Goal: Task Accomplishment & Management: Manage account settings

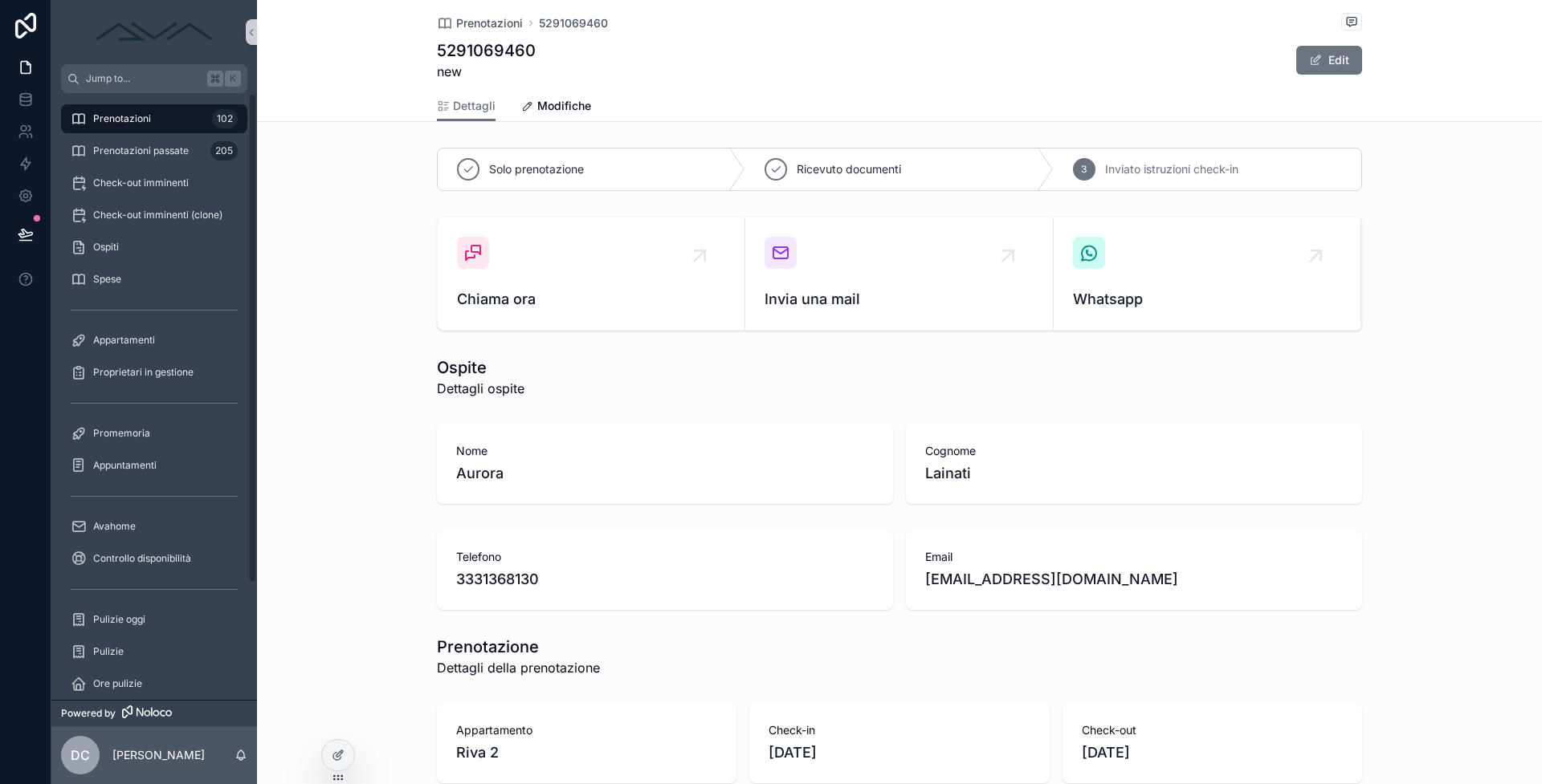
click at [180, 121] on div "Prenotazioni 102" at bounding box center [154, 118] width 167 height 26
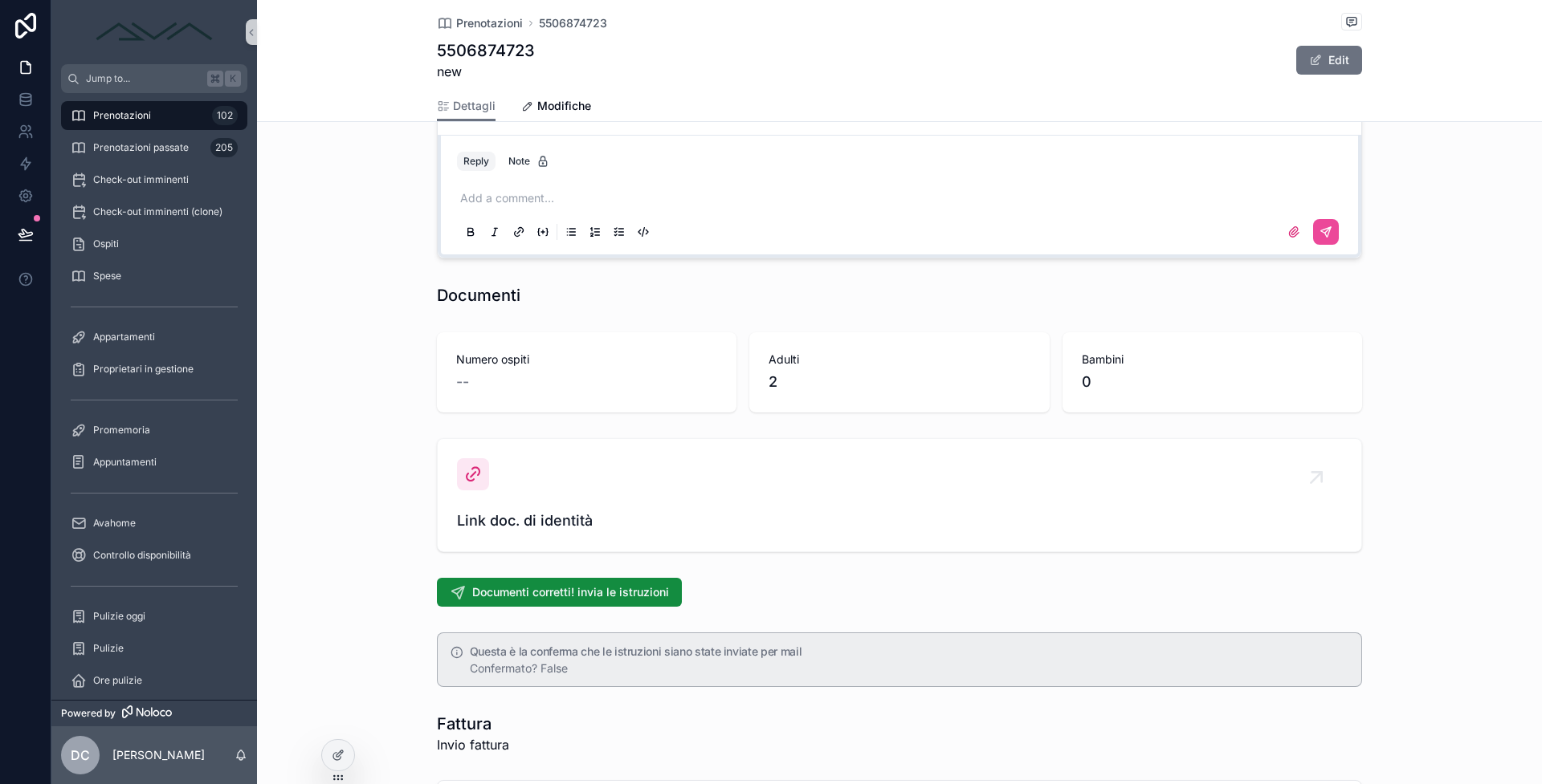
scroll to position [1706, 0]
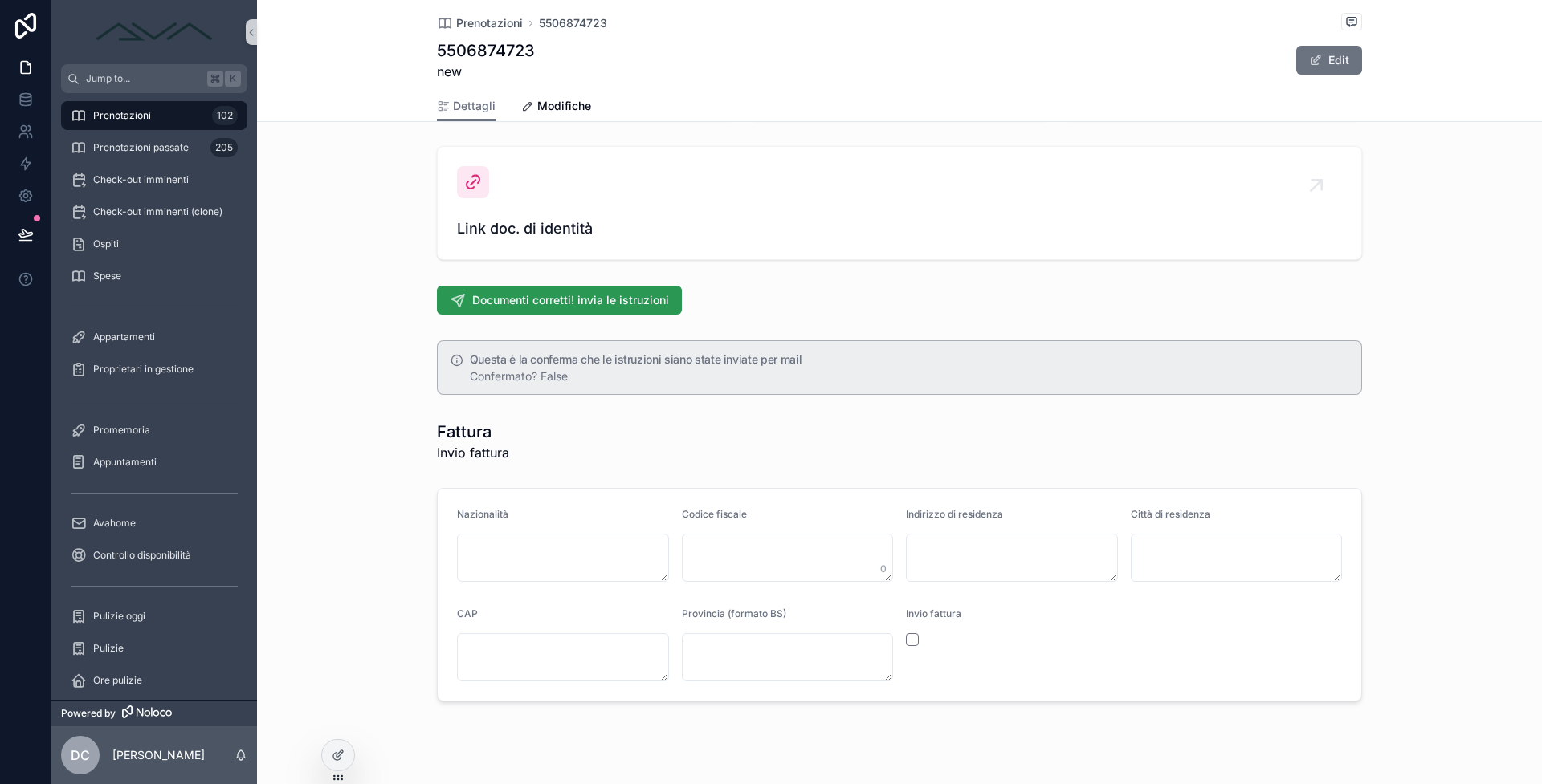
click at [593, 307] on span "Documenti corretti! invia le istruzioni" at bounding box center [570, 300] width 197 height 16
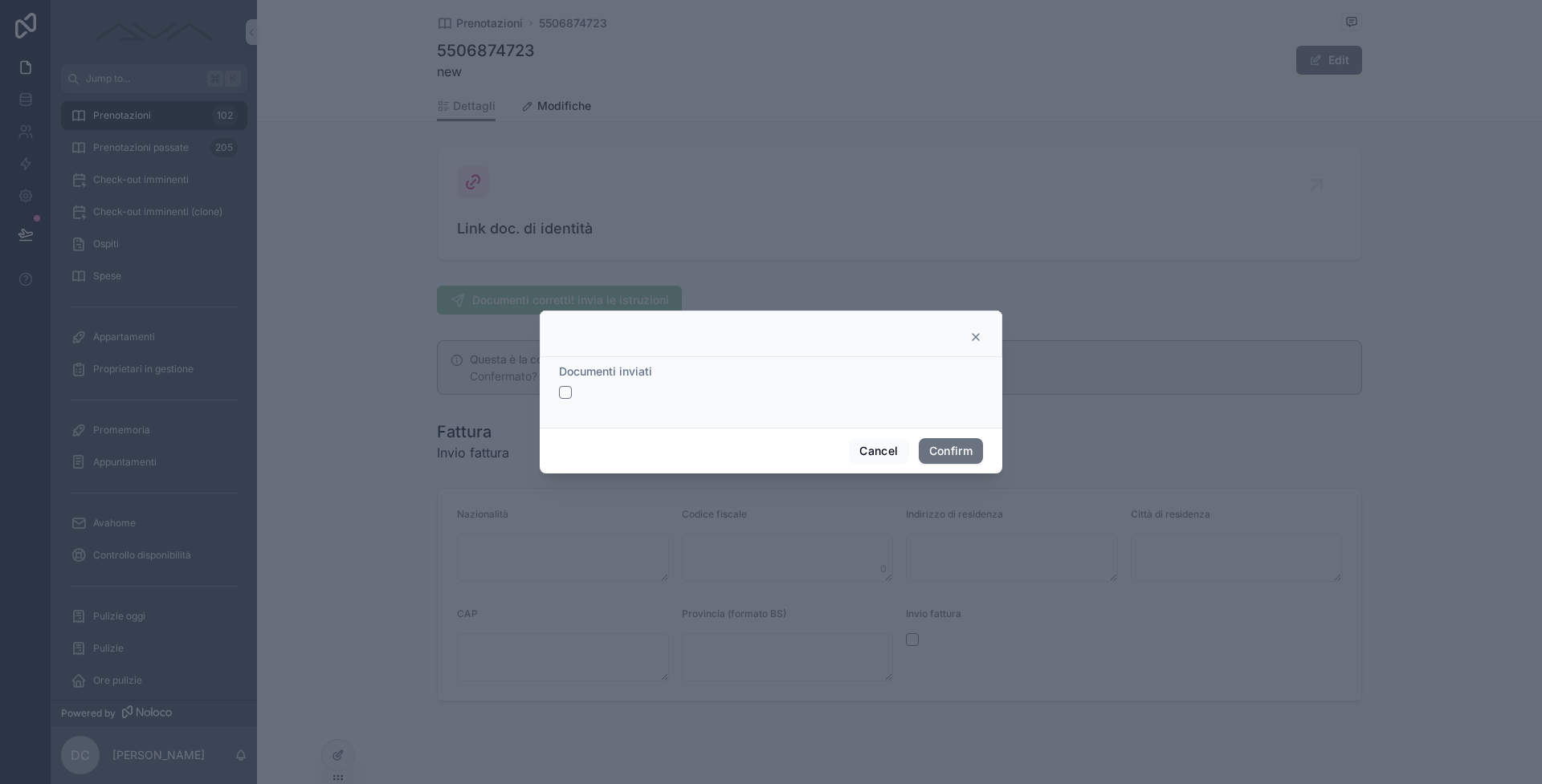
click at [564, 395] on button "button" at bounding box center [565, 392] width 13 height 13
click at [963, 455] on button "Confirm" at bounding box center [951, 451] width 64 height 26
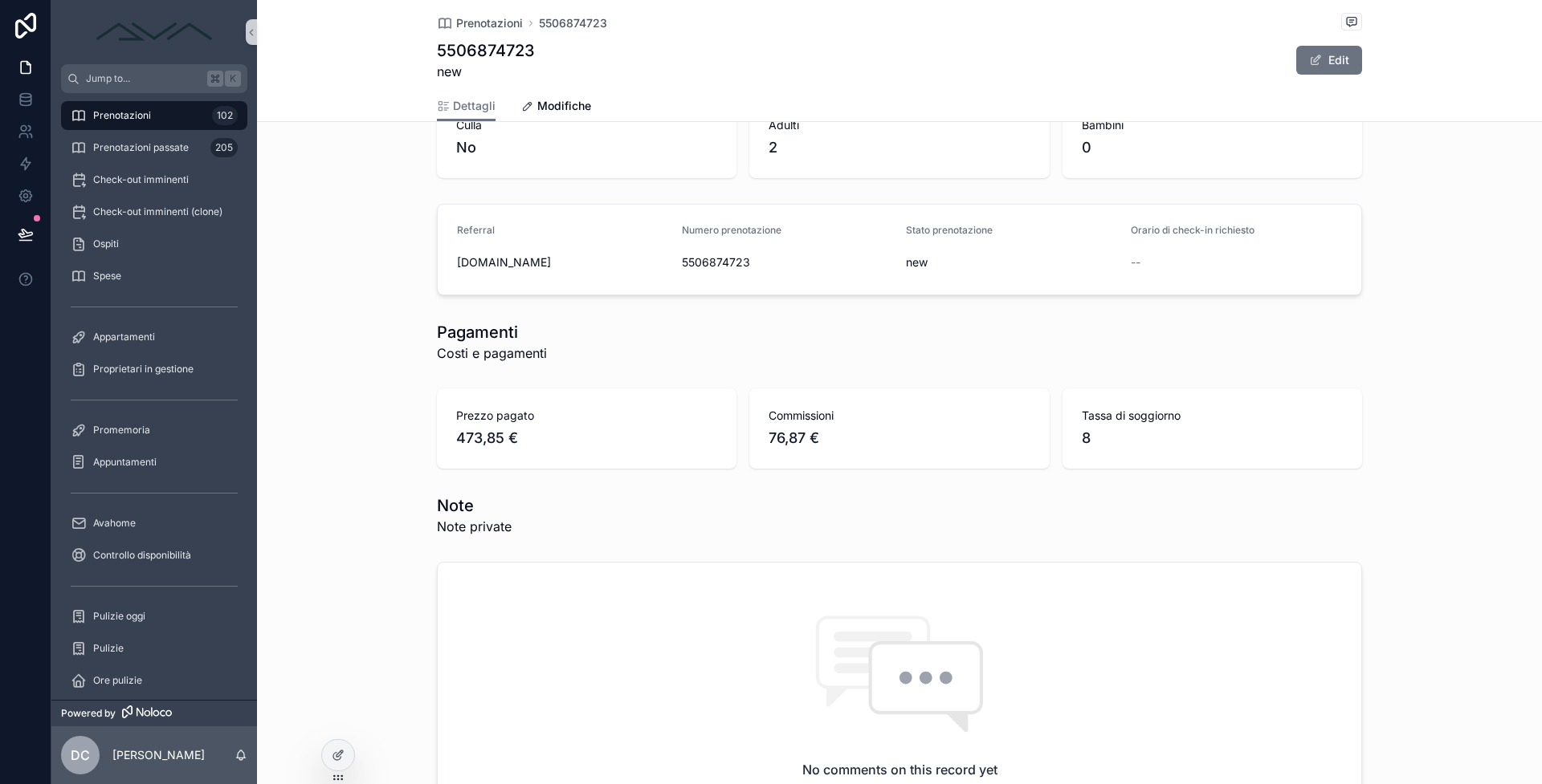
scroll to position [0, 0]
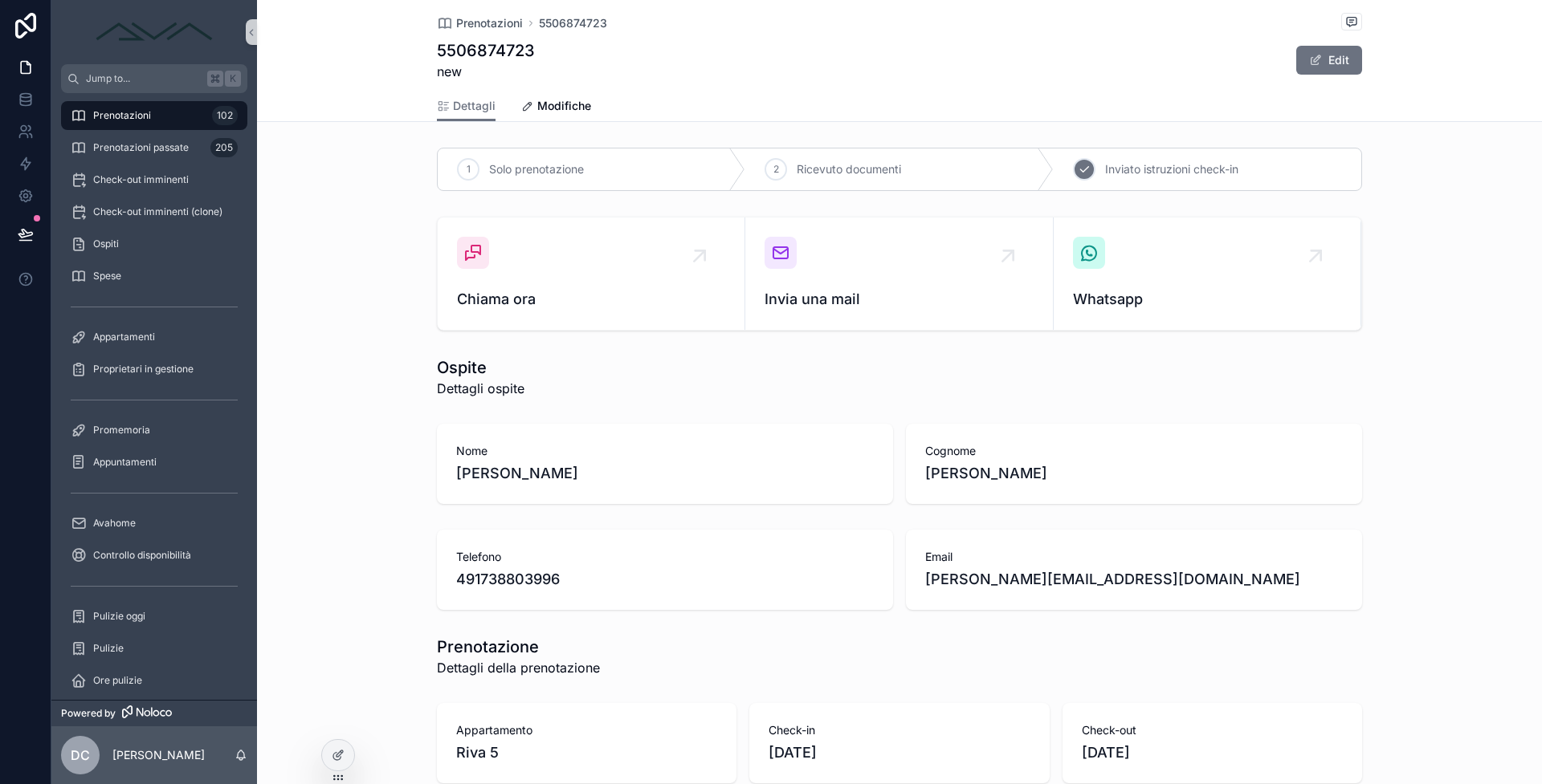
click at [1083, 183] on div "3 Inviato istruzioni check-in" at bounding box center [1208, 169] width 308 height 42
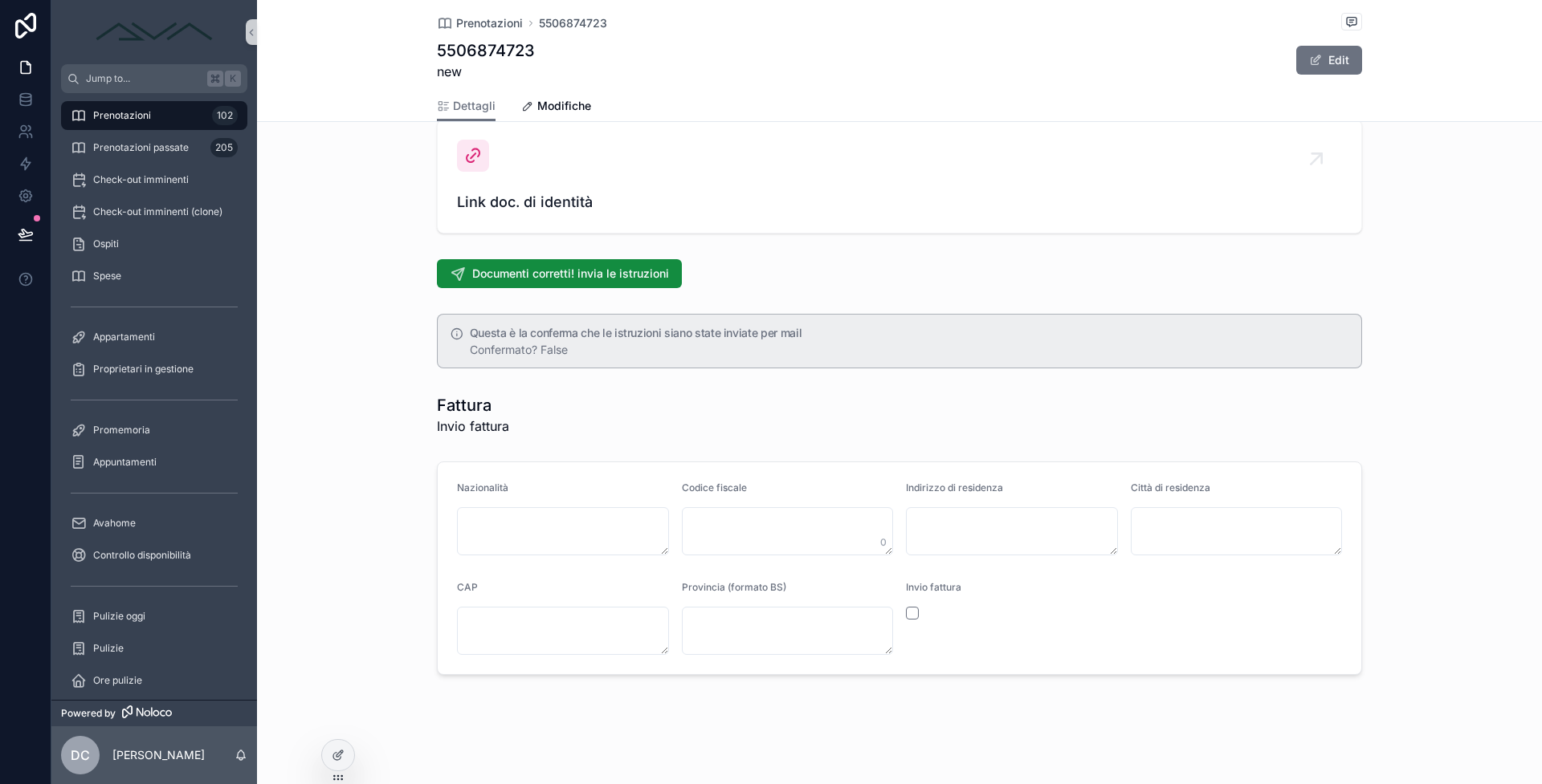
scroll to position [1100, 0]
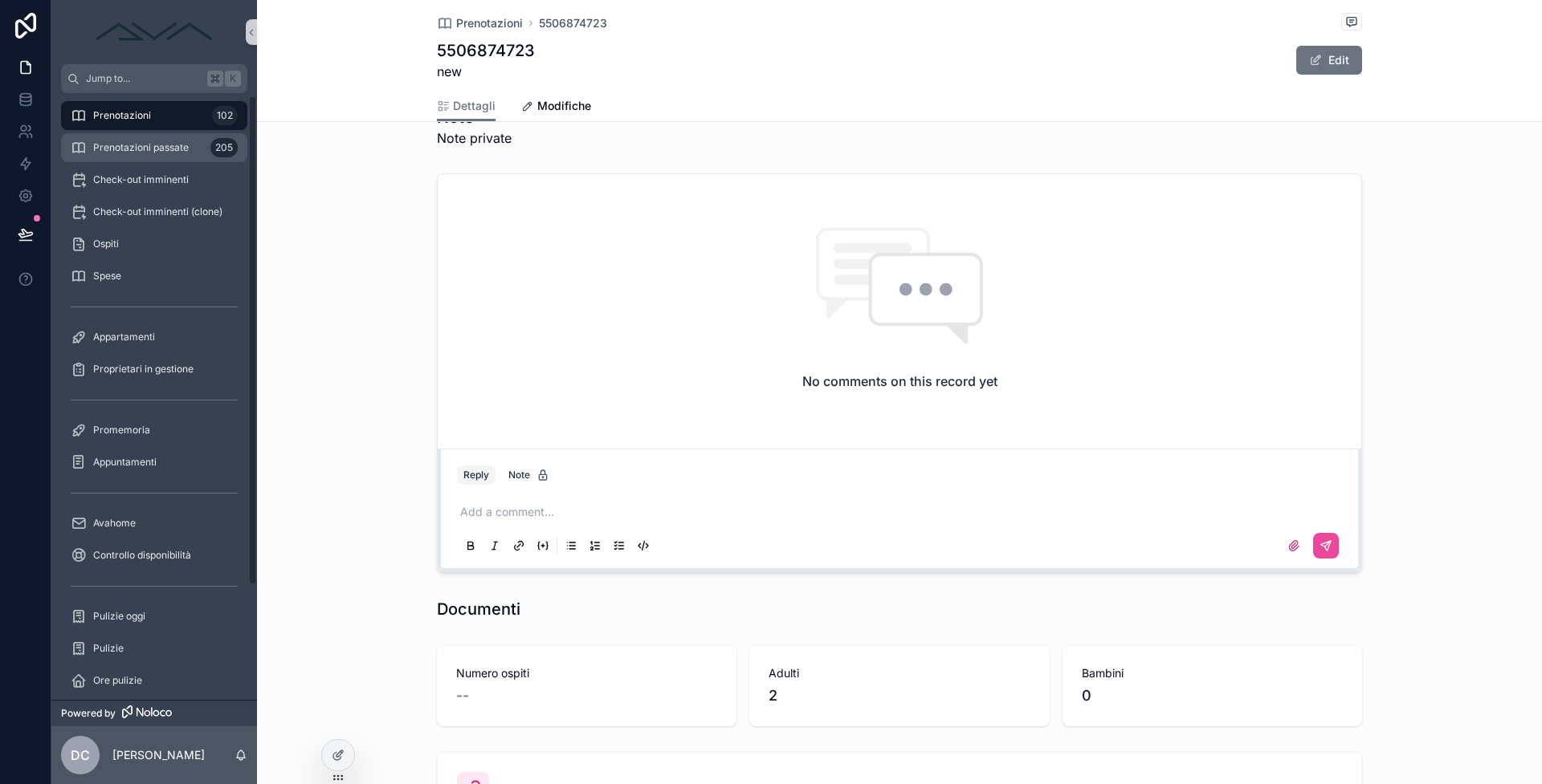
click at [154, 135] on div "Prenotazioni passate 205" at bounding box center [154, 148] width 167 height 26
